Goal: Complete application form

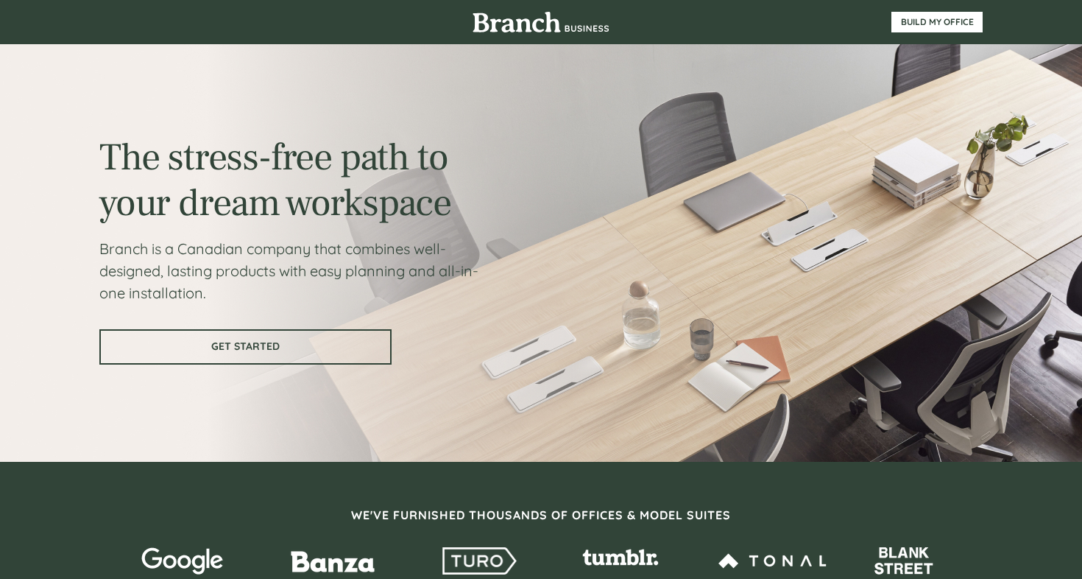
click at [258, 342] on span "GET STARTED" at bounding box center [245, 346] width 289 height 13
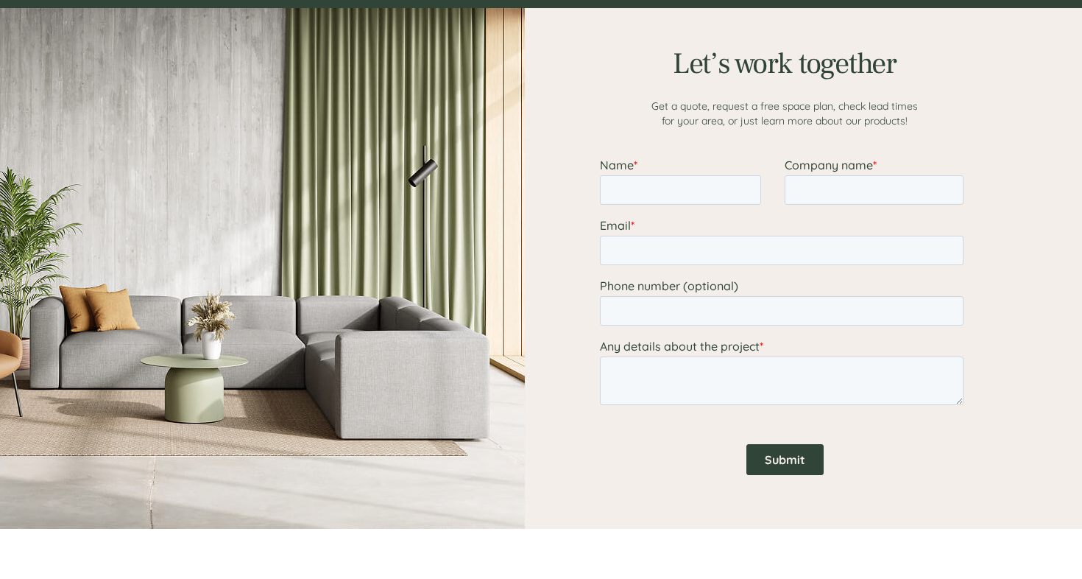
scroll to position [1839, 0]
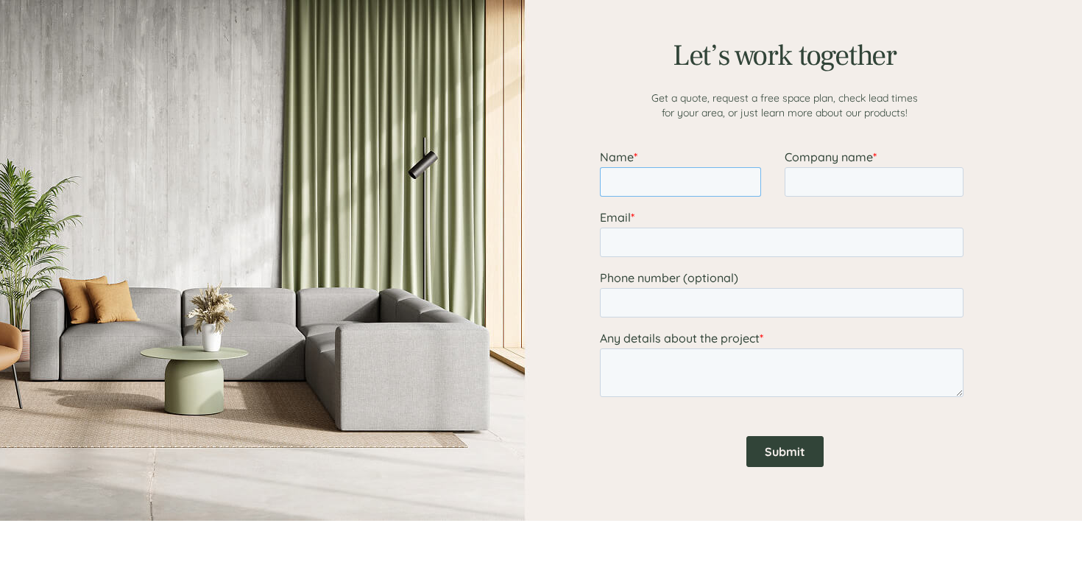
click at [644, 178] on input "Name *" at bounding box center [680, 181] width 161 height 29
type input "willeh"
click at [812, 191] on input "Company name *" at bounding box center [874, 181] width 179 height 29
type input "[DOMAIN_NAME]"
click at [820, 246] on input "Email *" at bounding box center [782, 242] width 364 height 29
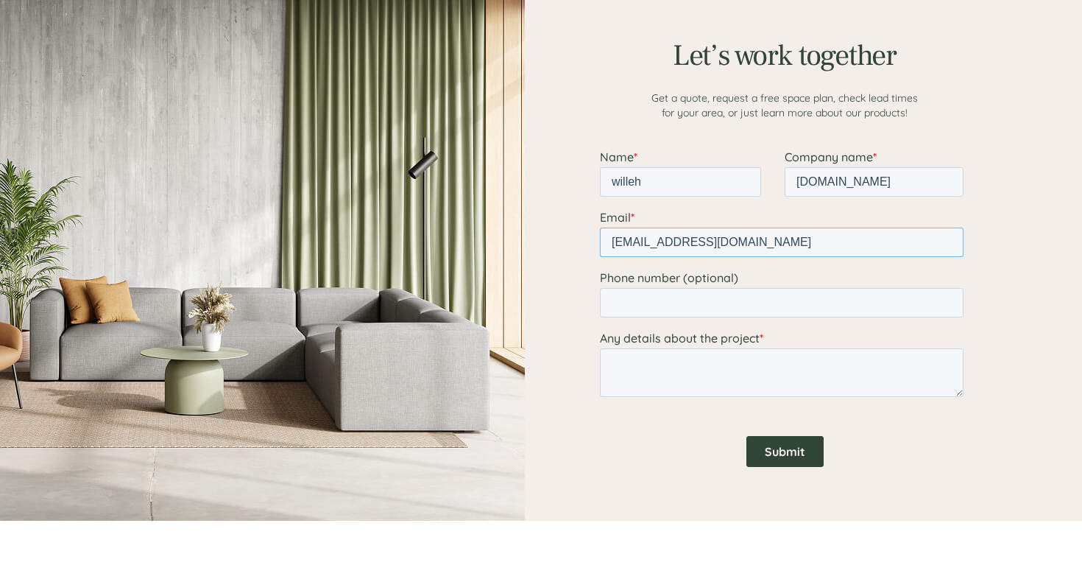
type input "[EMAIL_ADDRESS][DOMAIN_NAME]"
click at [797, 316] on input "Phone number (optional)" at bounding box center [782, 302] width 364 height 29
type input "1234567890"
click at [758, 391] on textarea "Any details about the project *" at bounding box center [782, 372] width 364 height 49
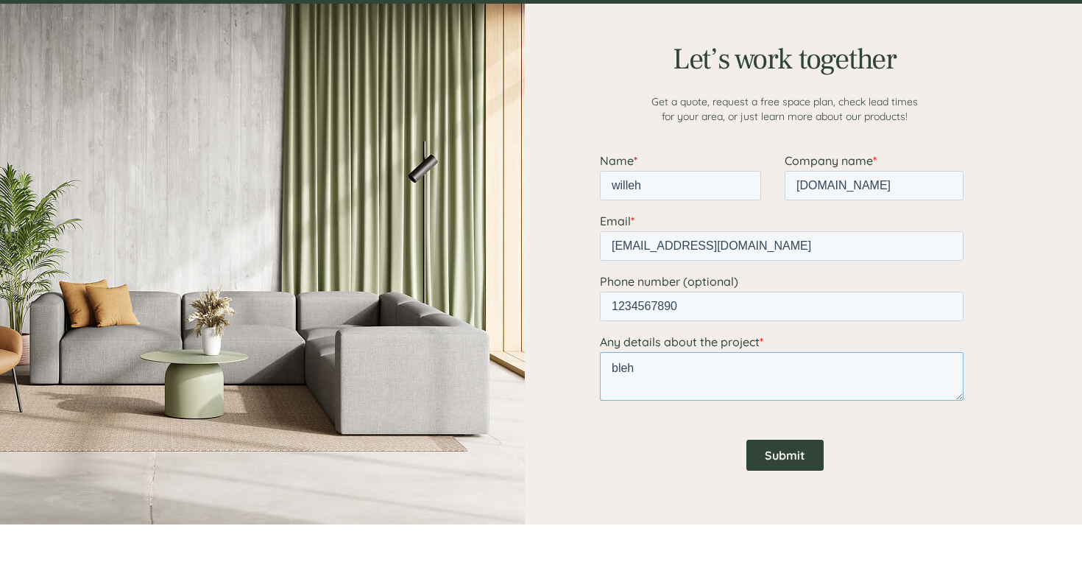
scroll to position [1824, 0]
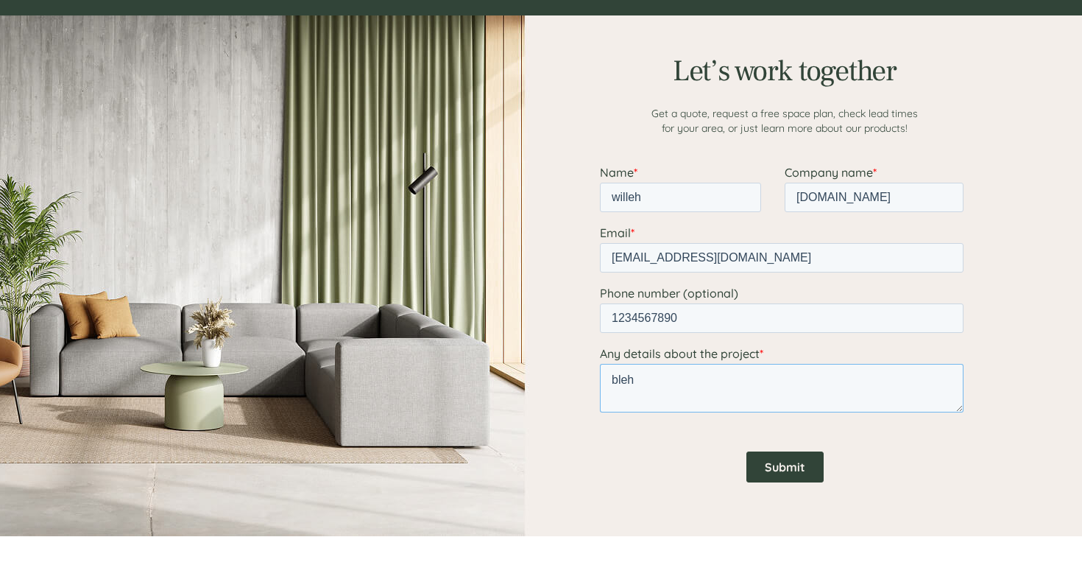
type textarea "bleh"
click at [442, 376] on div at bounding box center [541, 275] width 884 height 521
